Goal: Transaction & Acquisition: Obtain resource

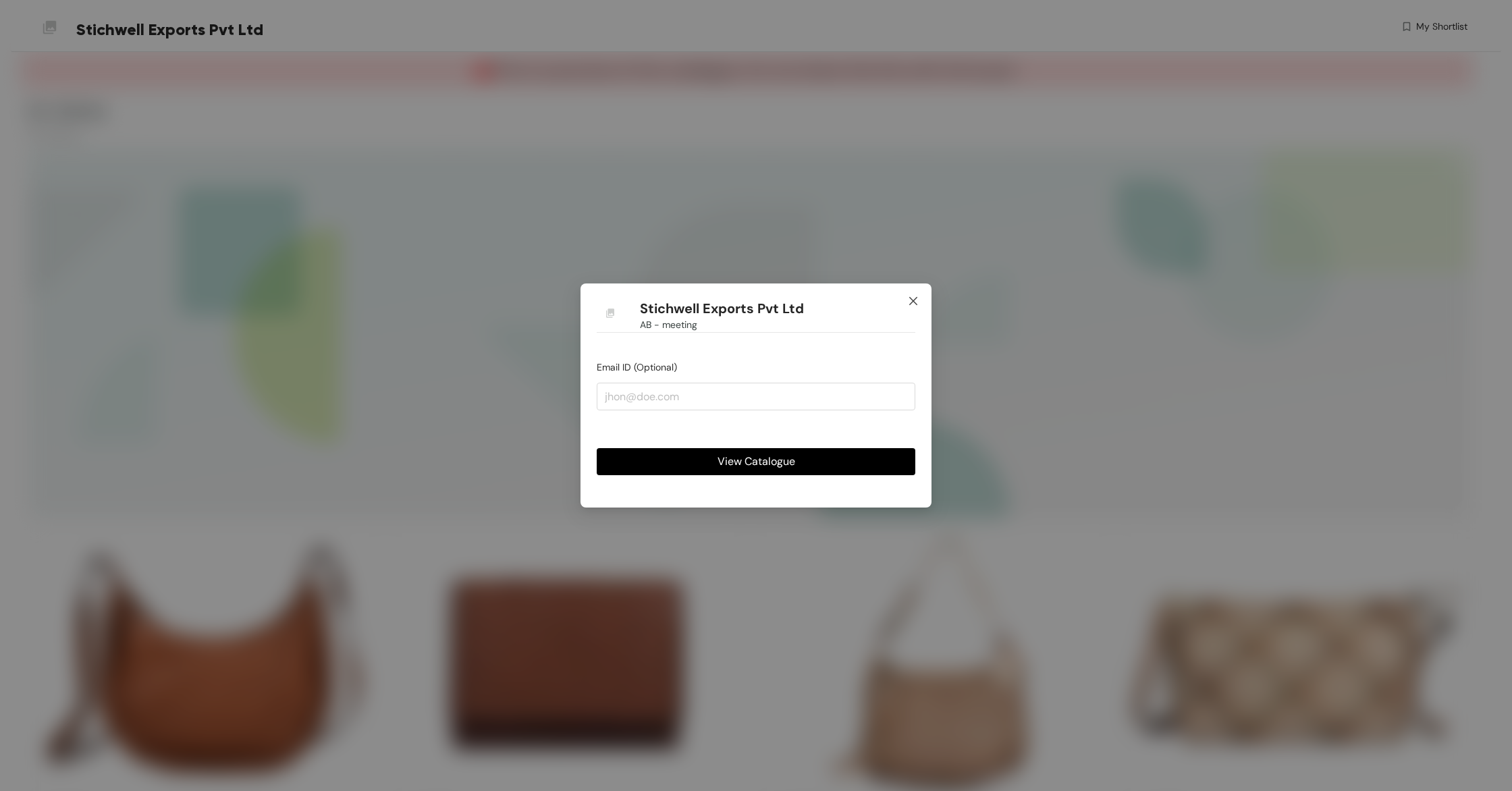
click at [912, 301] on icon "close" at bounding box center [913, 300] width 11 height 11
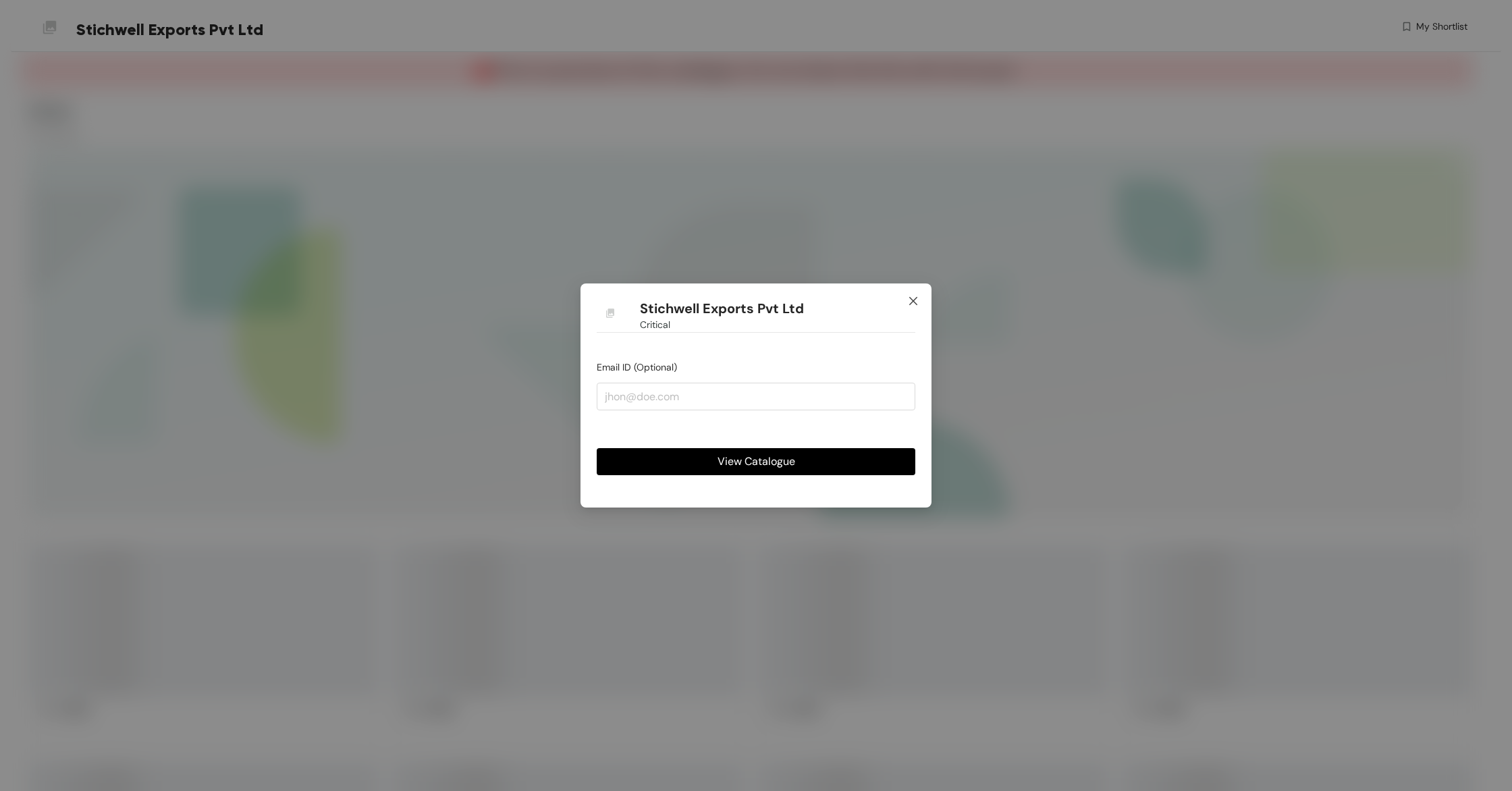
click at [917, 302] on icon "close" at bounding box center [913, 300] width 11 height 11
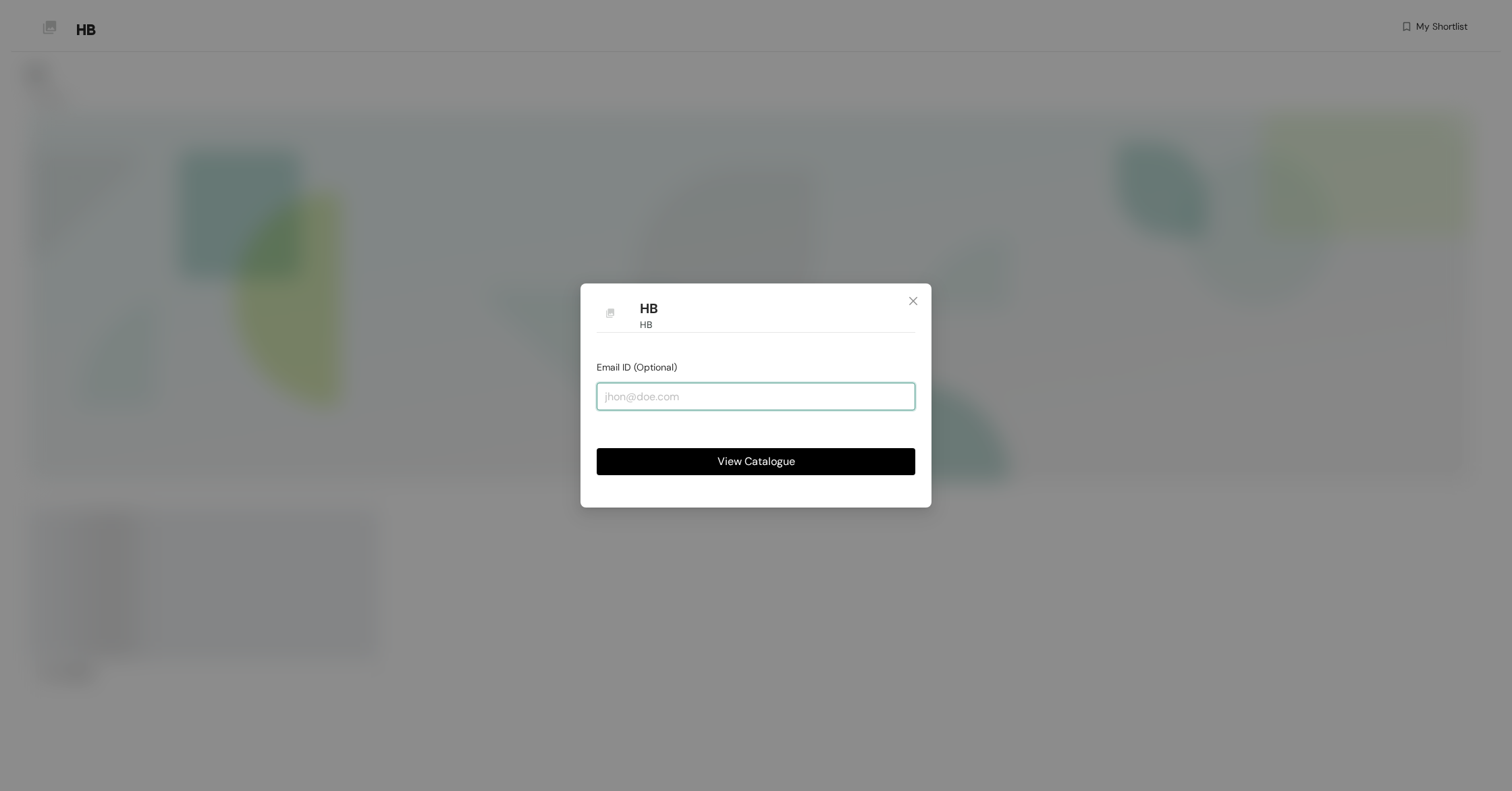
click at [681, 398] on input "email" at bounding box center [756, 396] width 319 height 27
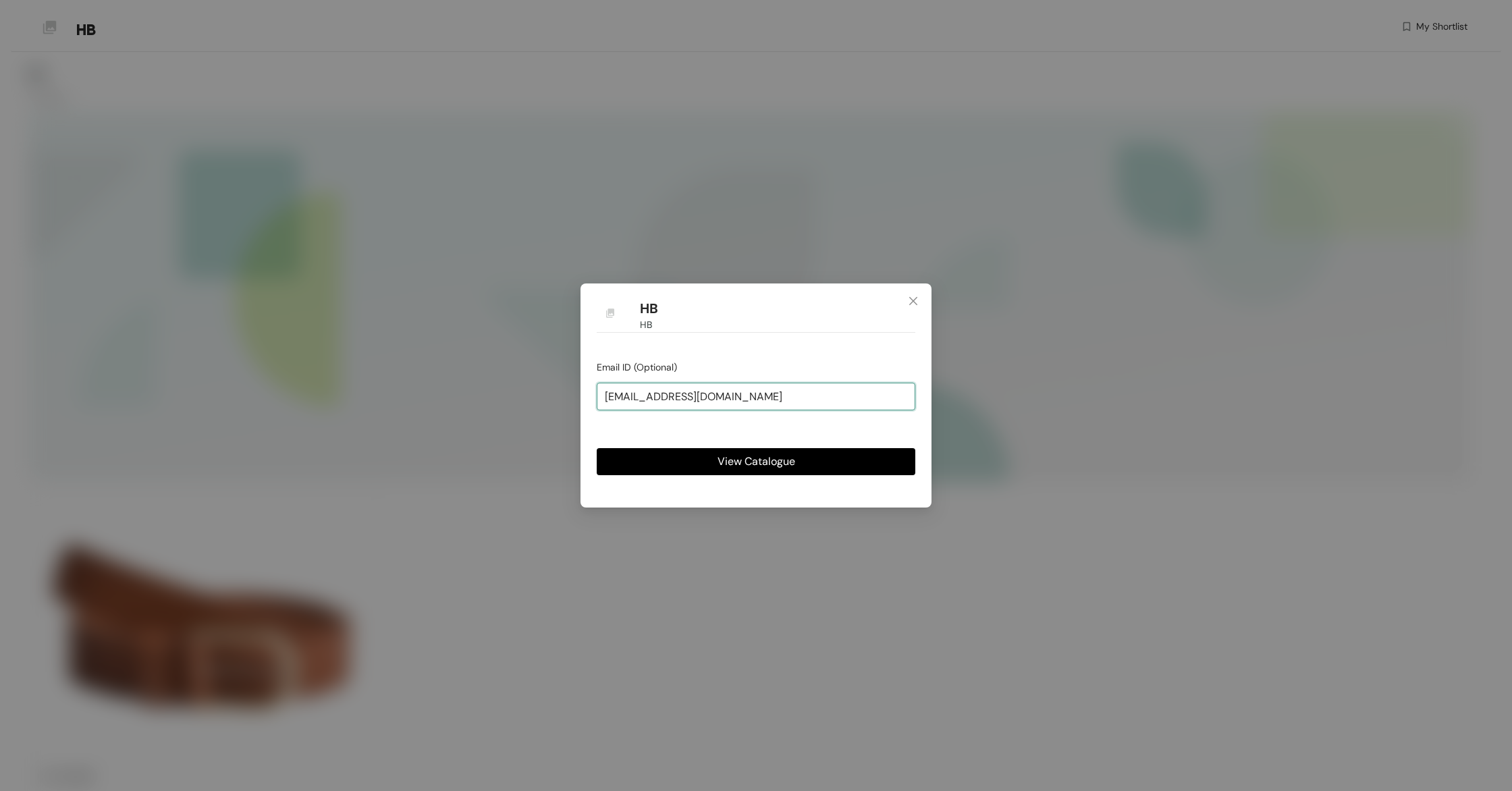
type input "varun@stichwell.com"
click at [726, 463] on span "View Catalogue" at bounding box center [756, 461] width 77 height 17
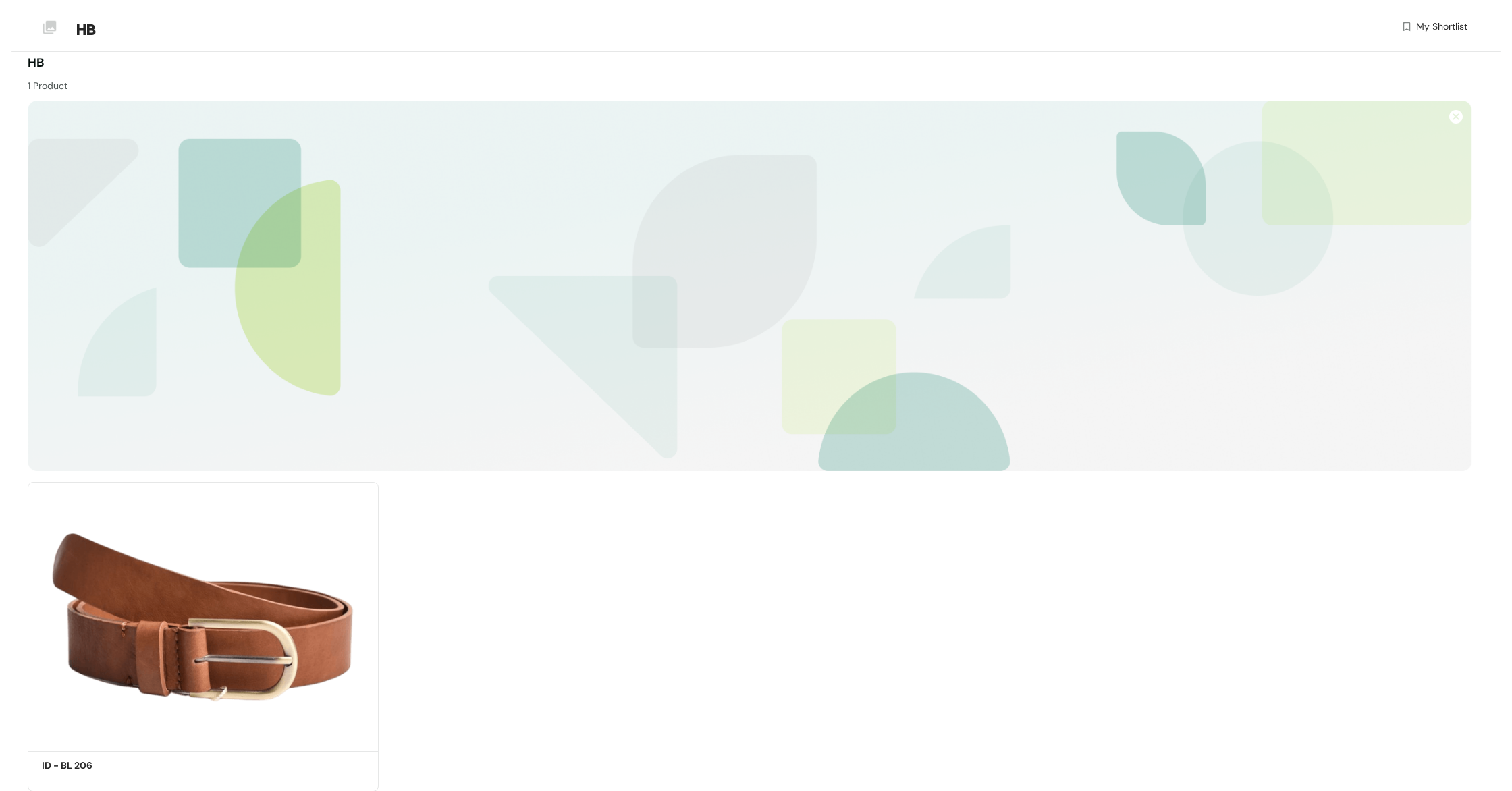
scroll to position [56, 0]
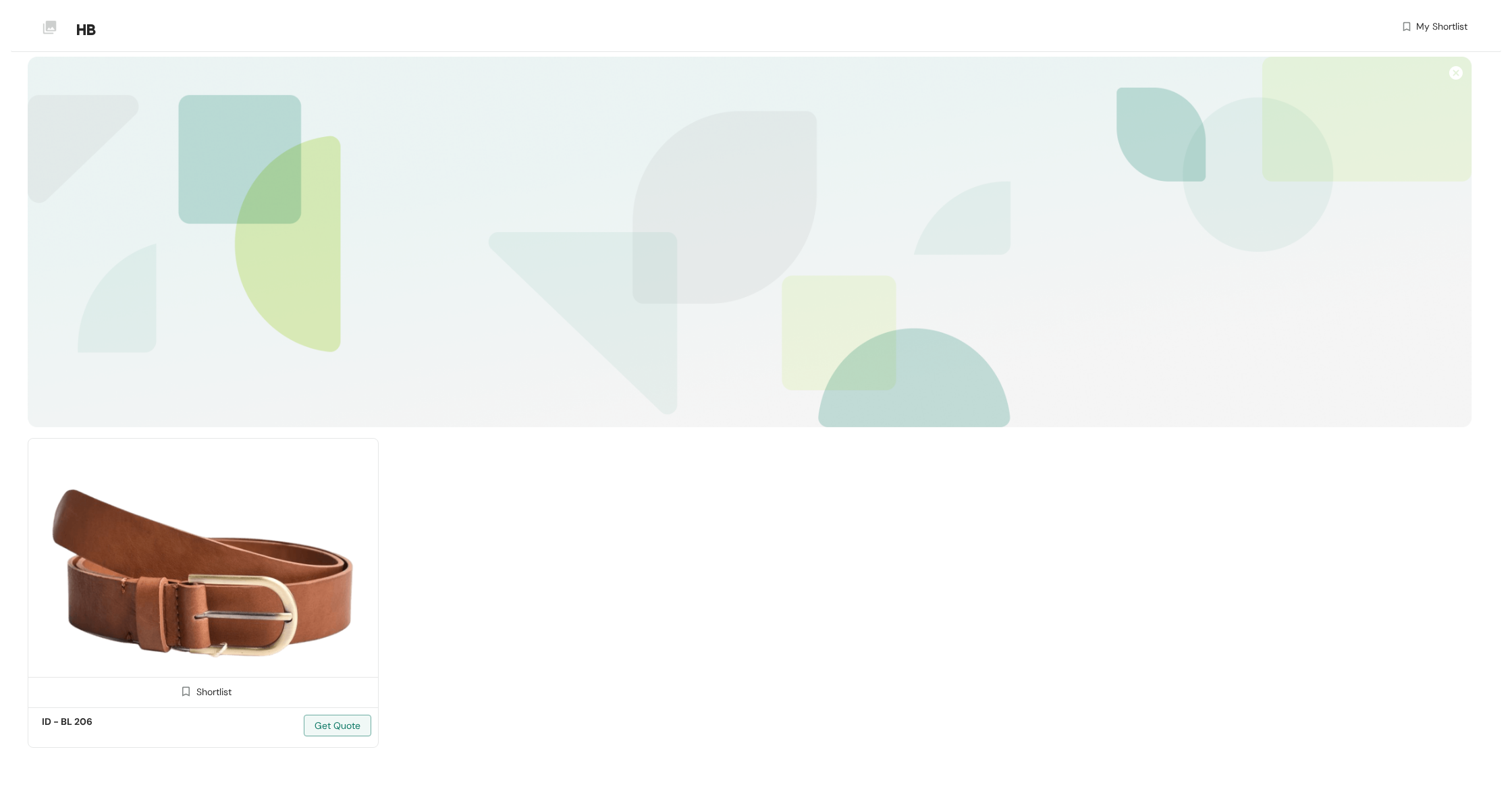
click at [270, 598] on img at bounding box center [203, 570] width 351 height 265
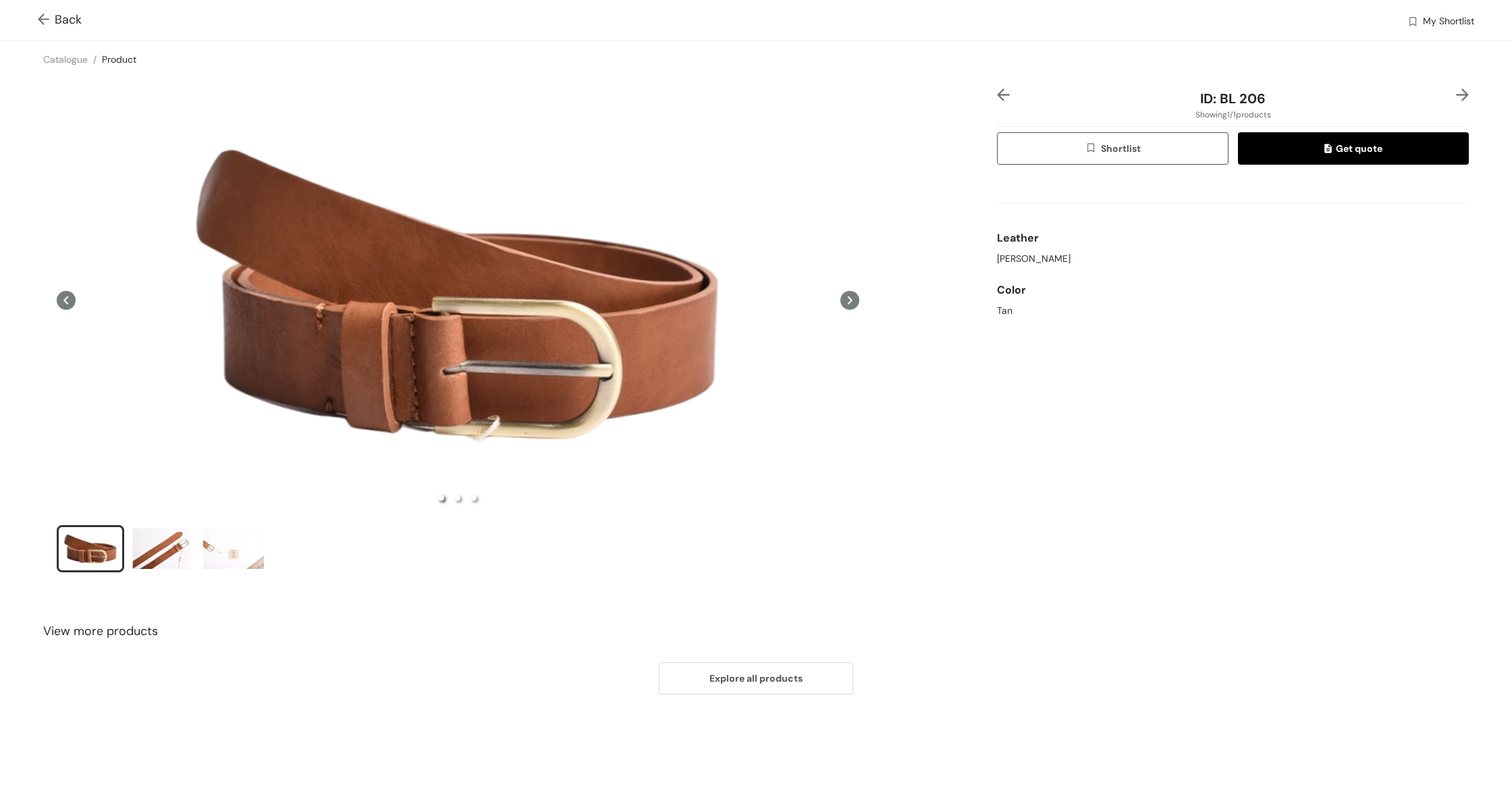
click at [1103, 154] on span "Shortlist" at bounding box center [1113, 149] width 56 height 15
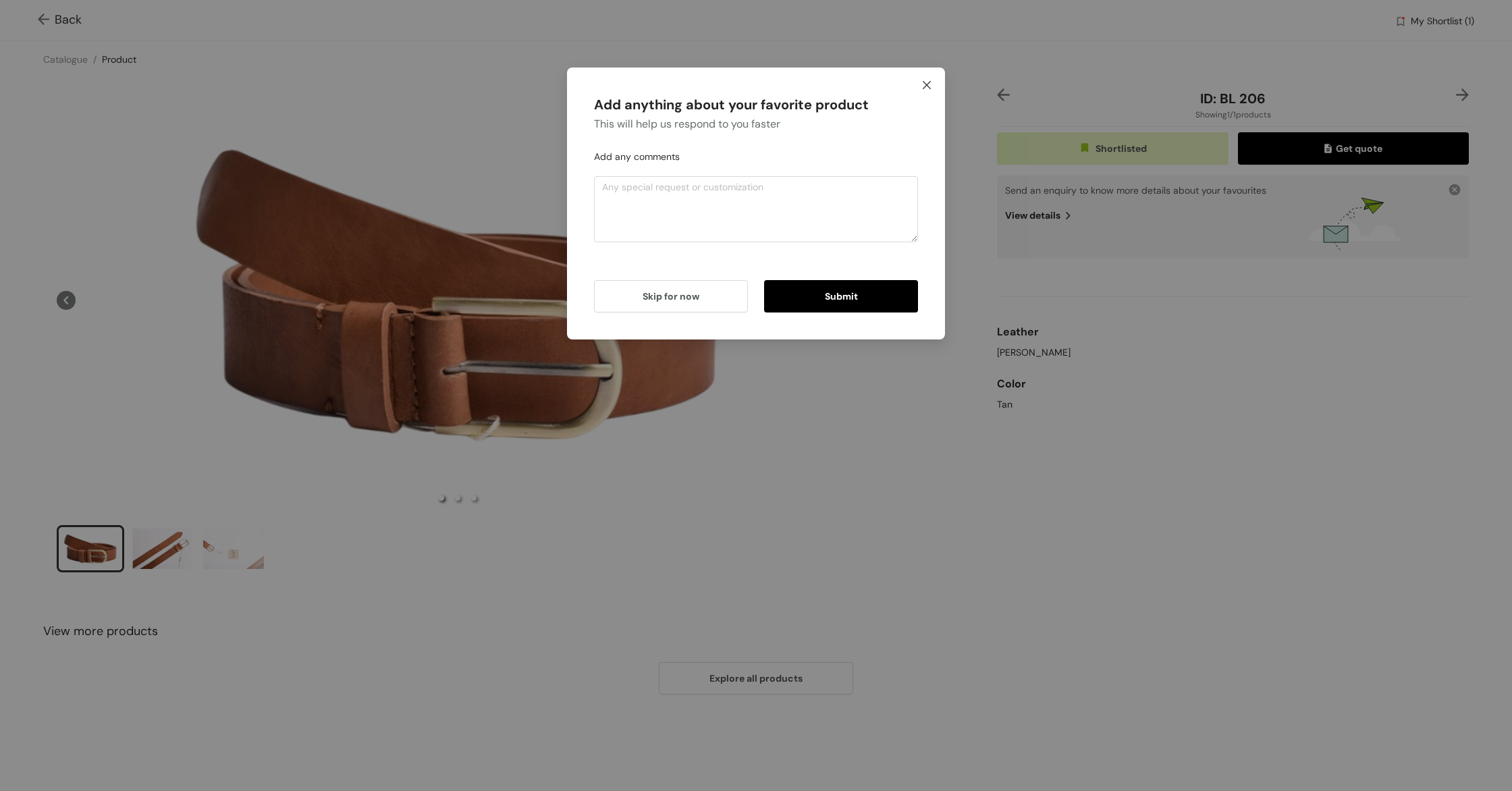
click at [922, 83] on icon "close" at bounding box center [926, 84] width 11 height 11
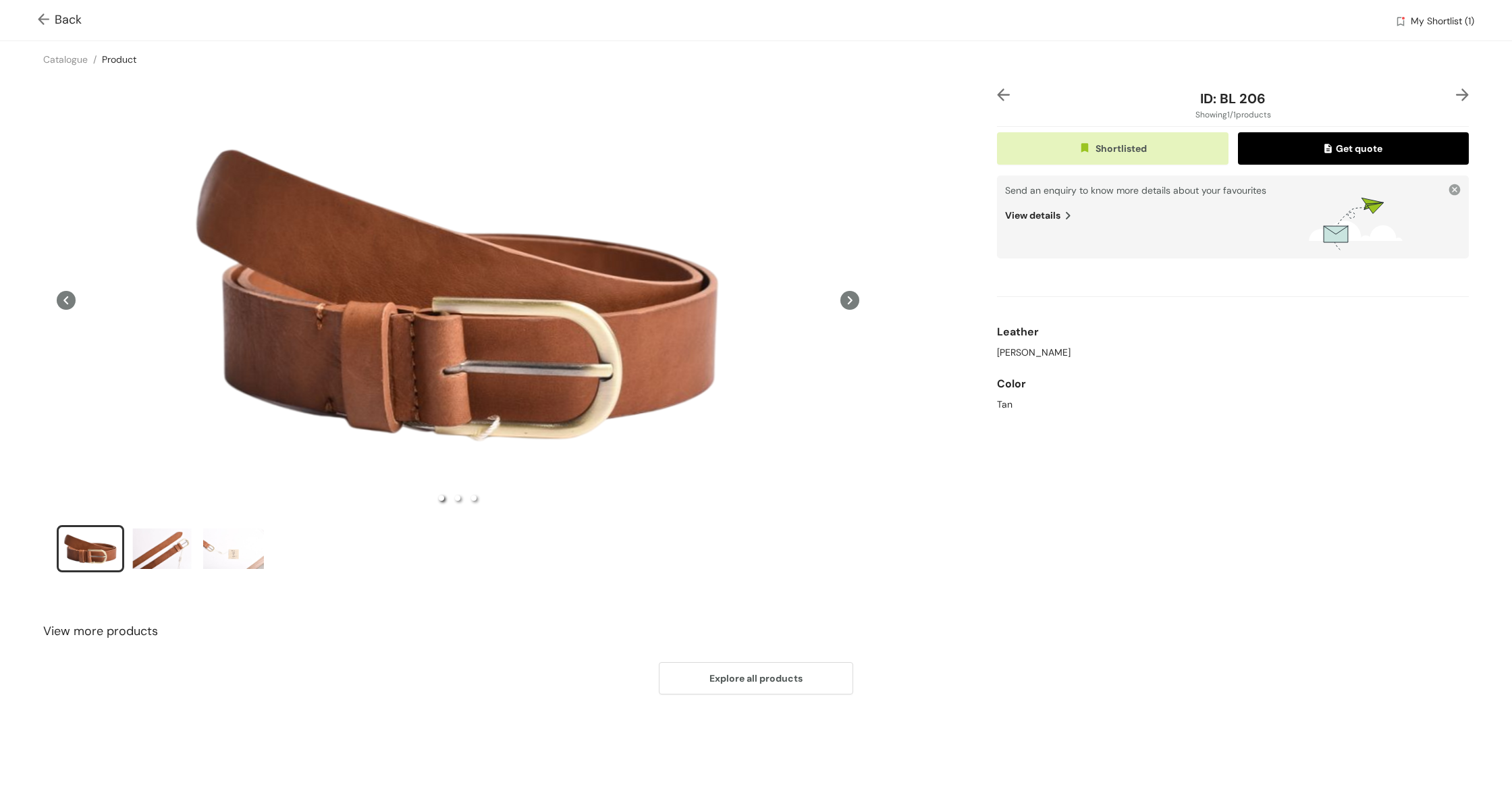
click at [42, 20] on img at bounding box center [46, 20] width 17 height 14
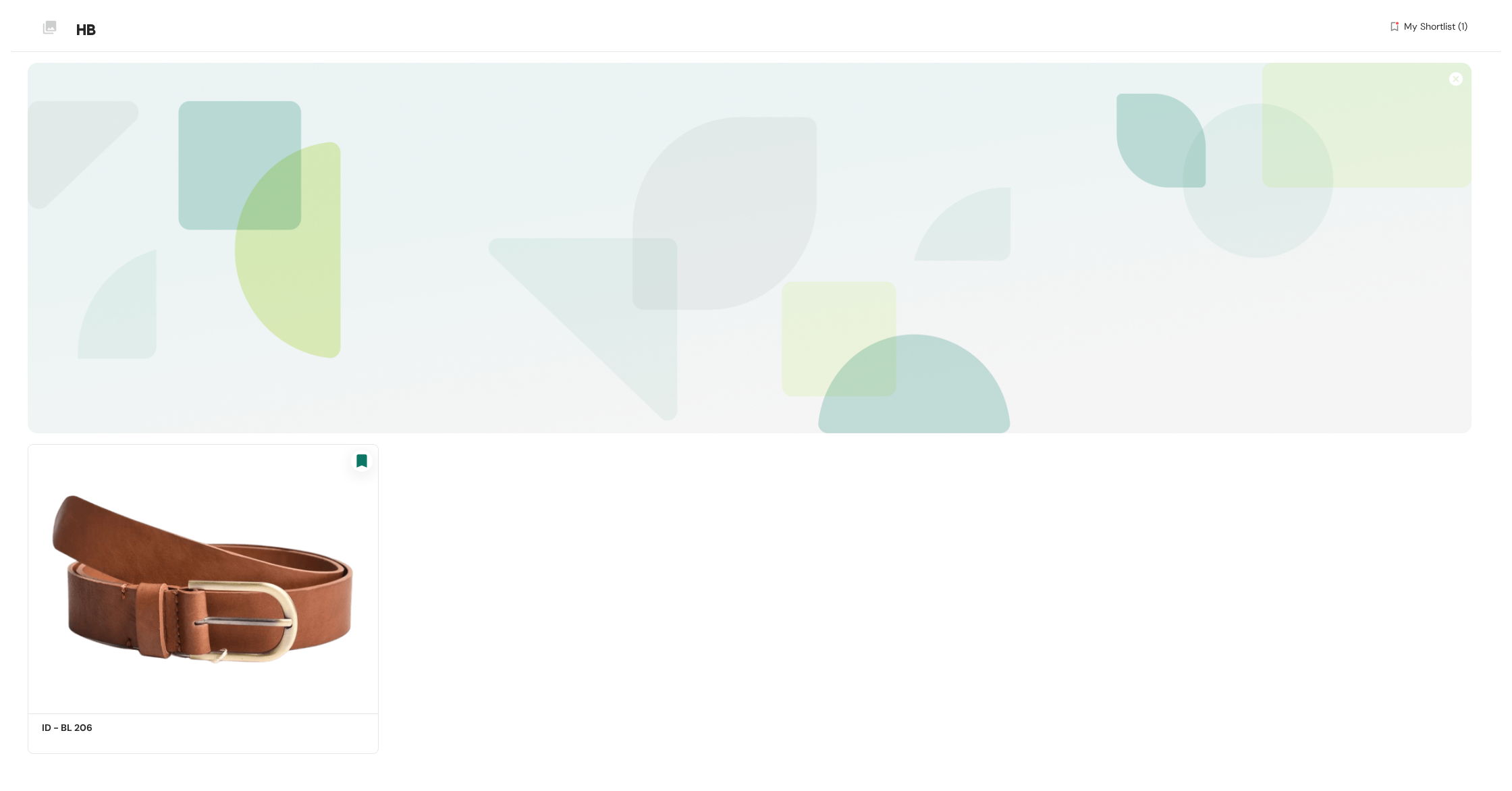
scroll to position [56, 0]
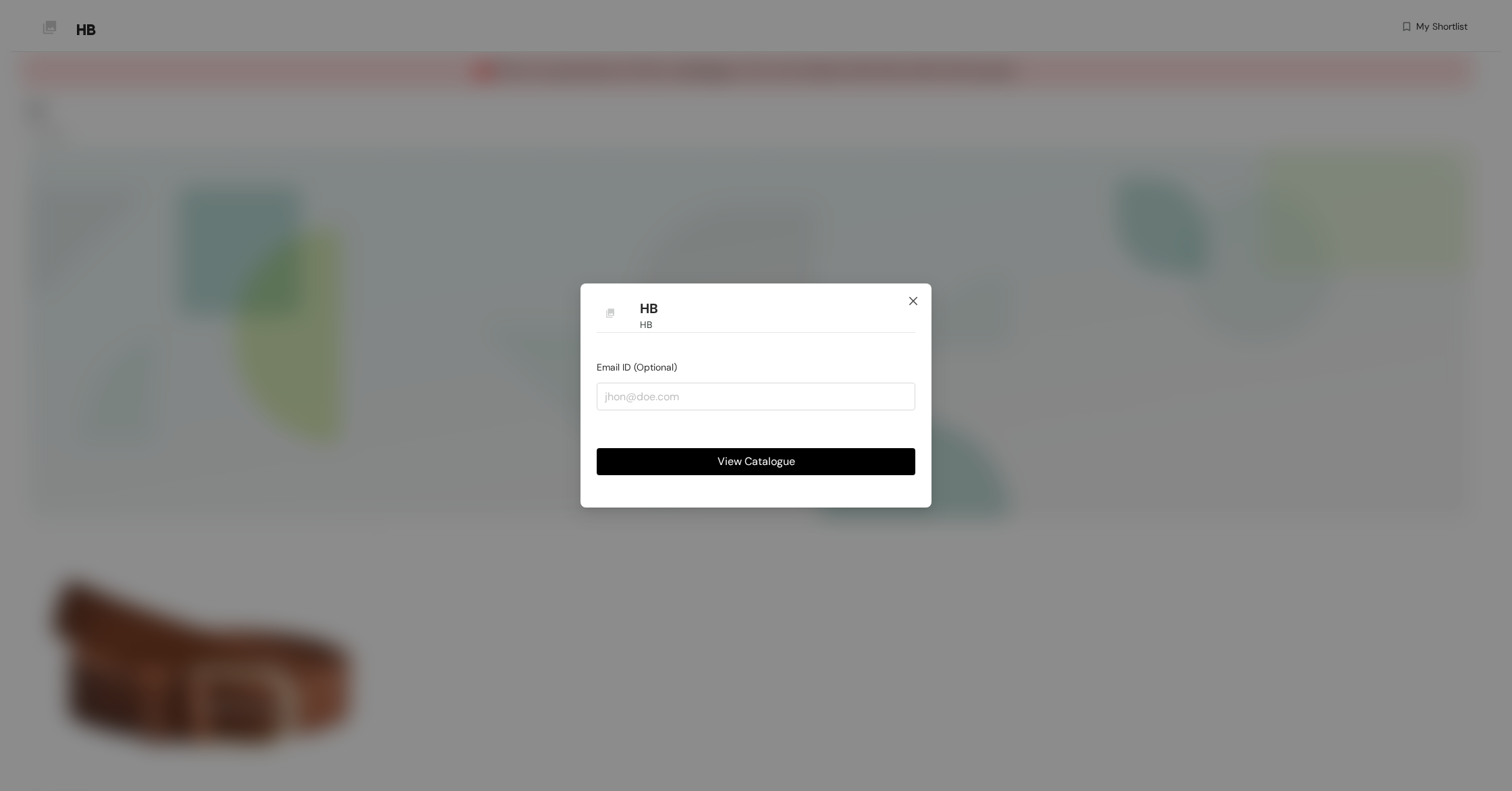
click at [918, 304] on icon "close" at bounding box center [913, 300] width 11 height 11
